Goal: Find specific page/section: Locate a particular part of the current website

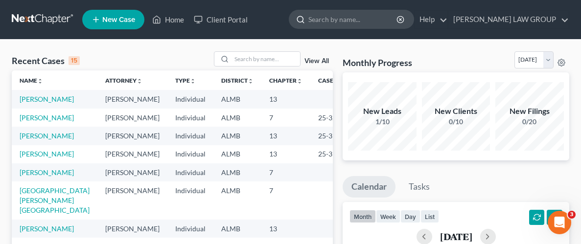
click at [369, 18] on input "search" at bounding box center [353, 19] width 90 height 18
type input "HEARD"
click at [382, 20] on input "search" at bounding box center [353, 19] width 90 height 18
type input "heard"
click at [398, 17] on input "search" at bounding box center [353, 19] width 90 height 18
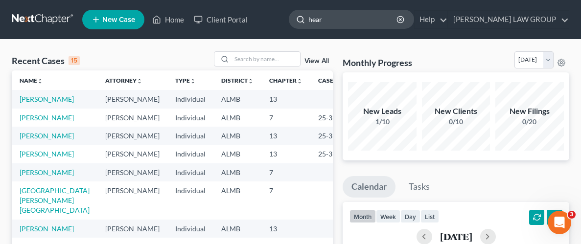
type input "heard"
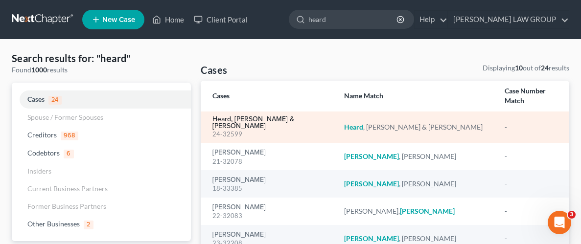
click at [257, 116] on link "Heard, Shakira & Roman" at bounding box center [270, 123] width 116 height 14
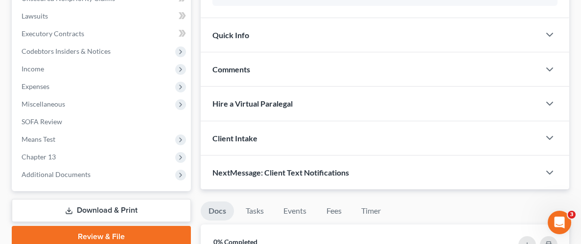
scroll to position [199, 0]
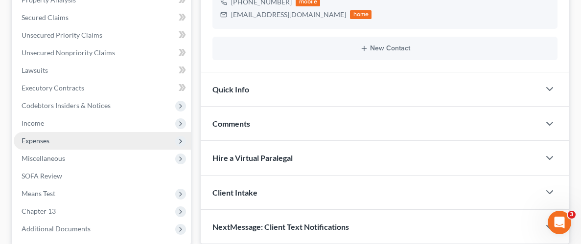
click at [44, 139] on span "Expenses" at bounding box center [36, 141] width 28 height 8
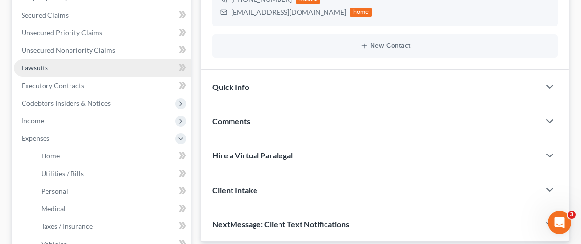
scroll to position [170, 0]
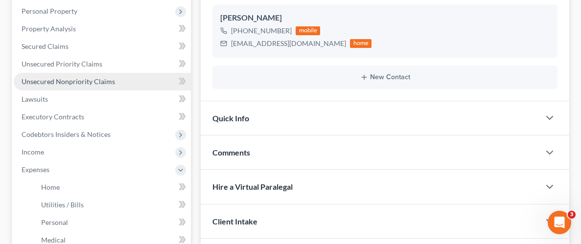
click at [76, 85] on link "Unsecured Nonpriority Claims" at bounding box center [102, 82] width 177 height 18
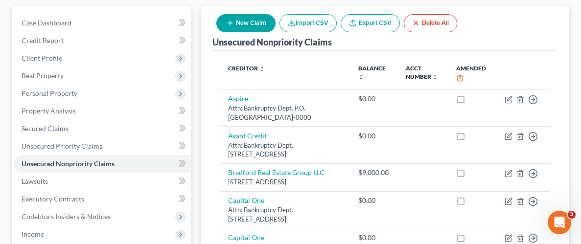
scroll to position [87, 0]
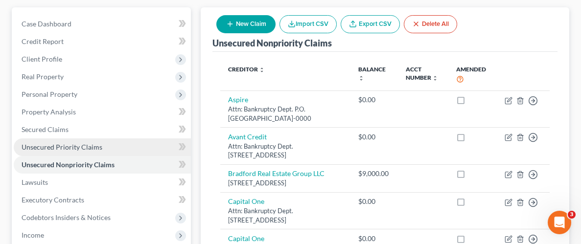
click at [48, 143] on span "Unsecured Priority Claims" at bounding box center [62, 147] width 81 height 8
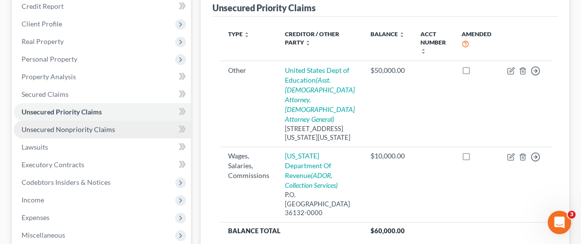
scroll to position [110, 0]
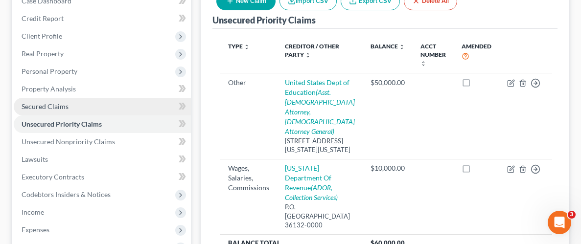
click at [46, 106] on span "Secured Claims" at bounding box center [45, 106] width 47 height 8
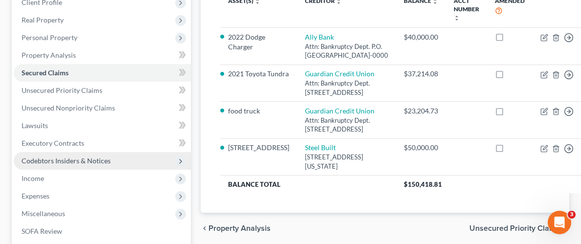
scroll to position [133, 0]
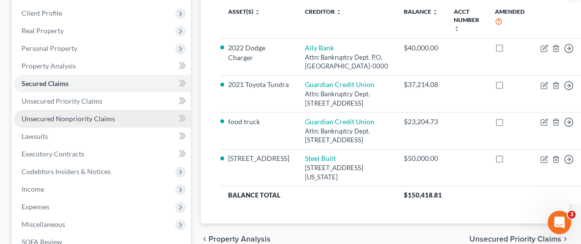
click at [65, 120] on span "Unsecured Nonpriority Claims" at bounding box center [68, 119] width 93 height 8
